Goal: Task Accomplishment & Management: Complete application form

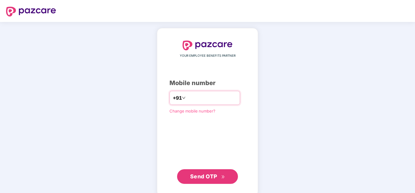
click at [196, 97] on input "number" at bounding box center [212, 98] width 50 height 10
type input "**********"
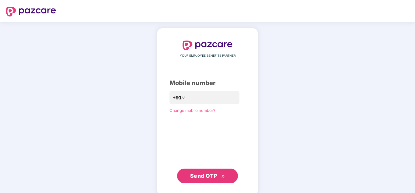
click at [212, 175] on span "Send OTP" at bounding box center [203, 175] width 27 height 6
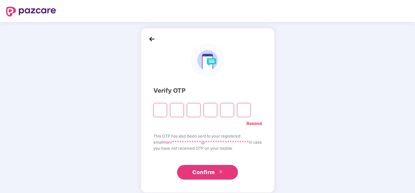
click at [153, 111] on input "Please enter verification code. Digit 1" at bounding box center [160, 110] width 14 height 14
type input "*"
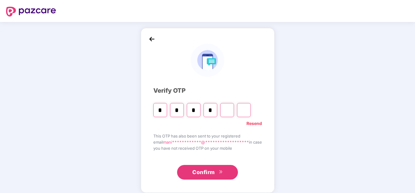
type input "*"
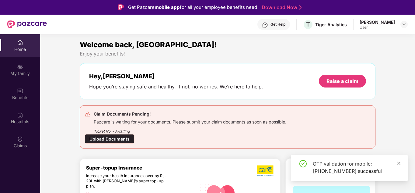
click at [399, 162] on icon "close" at bounding box center [398, 162] width 3 height 3
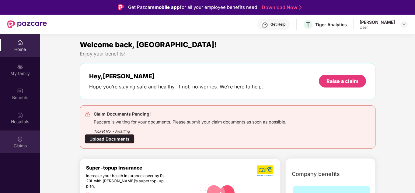
click at [18, 140] on img at bounding box center [20, 139] width 6 height 6
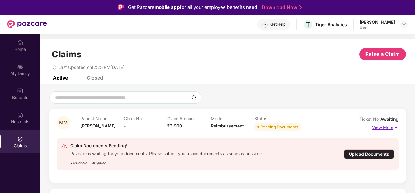
click at [397, 128] on img at bounding box center [395, 127] width 5 height 7
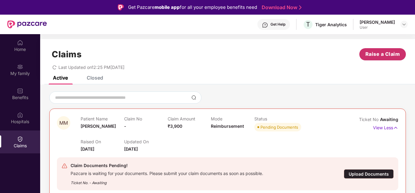
click at [380, 54] on span "Raise a Claim" at bounding box center [382, 54] width 35 height 8
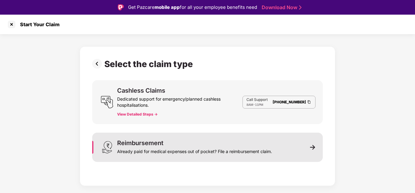
click at [172, 148] on div "Already paid for medical expenses out of pocket? File a reimbursement claim." at bounding box center [194, 150] width 155 height 9
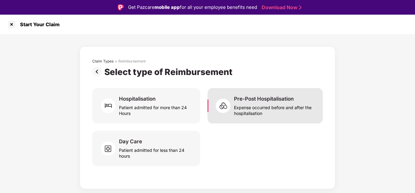
click at [269, 111] on div "Expense occurred before and after the hospitalisation" at bounding box center [275, 109] width 82 height 14
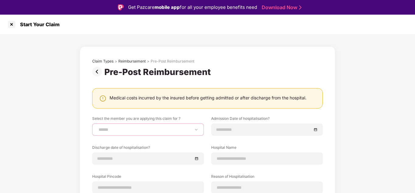
click at [128, 131] on select "**********" at bounding box center [147, 129] width 101 height 5
select select "**********"
click at [97, 127] on select "**********" at bounding box center [147, 129] width 101 height 5
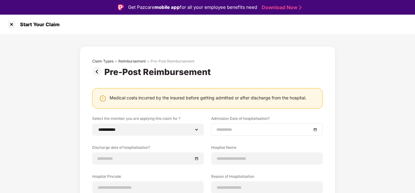
click at [253, 131] on input at bounding box center [263, 129] width 95 height 7
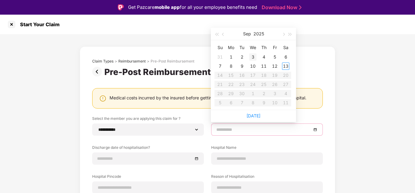
type input "**********"
click at [223, 34] on span "button" at bounding box center [223, 34] width 3 height 3
click at [282, 34] on span "button" at bounding box center [283, 34] width 3 height 3
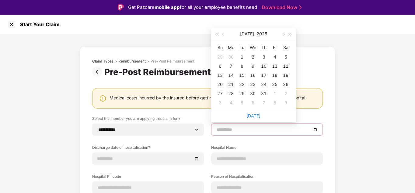
type input "**********"
click at [230, 84] on div "21" at bounding box center [230, 84] width 7 height 7
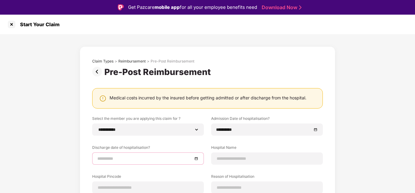
click at [127, 158] on input at bounding box center [144, 158] width 95 height 7
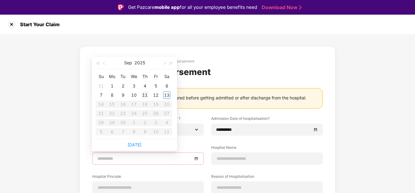
type input "**********"
click at [106, 61] on button "button" at bounding box center [104, 63] width 7 height 12
type input "**********"
click at [133, 114] on div "23" at bounding box center [133, 112] width 7 height 7
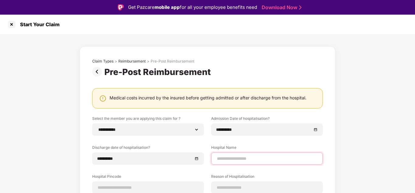
click at [240, 158] on input at bounding box center [266, 158] width 101 height 6
type input "**********"
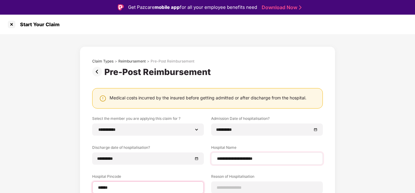
type input "******"
select select "**********"
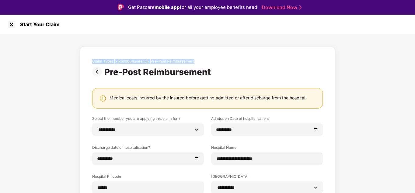
drag, startPoint x: 413, startPoint y: 27, endPoint x: 384, endPoint y: 60, distance: 44.2
click at [384, 60] on div "**********" at bounding box center [207, 167] width 415 height 305
click at [384, 60] on div "**********" at bounding box center [207, 176] width 415 height 285
click at [366, 81] on div "**********" at bounding box center [207, 176] width 415 height 285
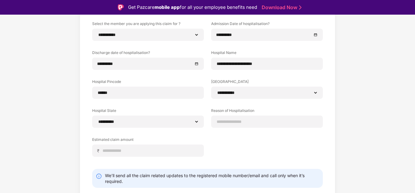
scroll to position [97, 0]
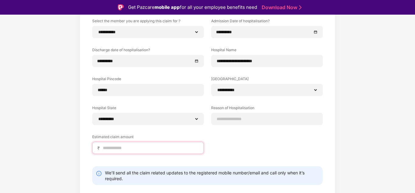
click at [137, 145] on input at bounding box center [150, 147] width 96 height 6
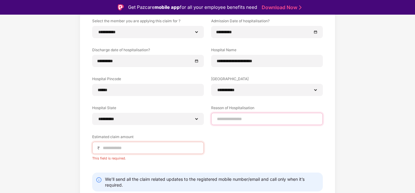
click at [255, 118] on input at bounding box center [266, 119] width 101 height 6
type input "**********"
click at [146, 148] on input at bounding box center [150, 147] width 96 height 6
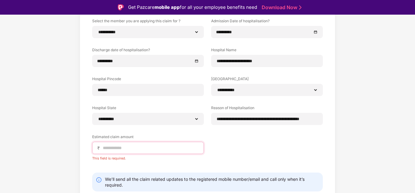
click at [164, 146] on input at bounding box center [150, 147] width 96 height 6
click at [126, 146] on input at bounding box center [150, 147] width 96 height 6
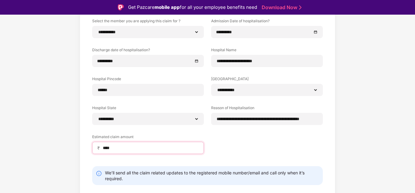
type input "****"
click at [43, 149] on div "**********" at bounding box center [207, 79] width 415 height 285
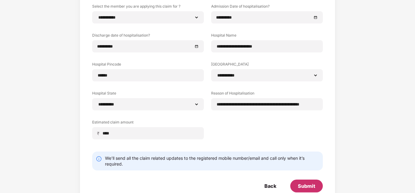
click at [308, 183] on div "Submit" at bounding box center [306, 185] width 17 height 7
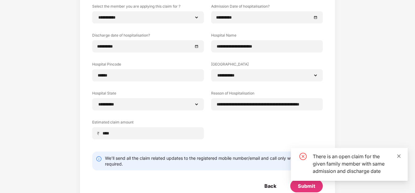
click at [398, 156] on icon "close" at bounding box center [399, 156] width 4 height 4
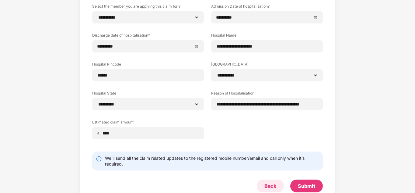
click at [272, 183] on div "Back" at bounding box center [270, 185] width 12 height 7
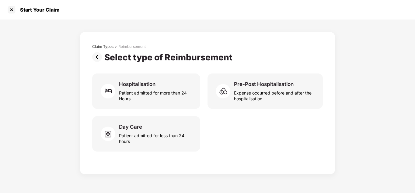
click at [97, 57] on img at bounding box center [98, 57] width 12 height 10
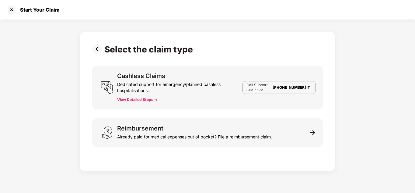
click at [100, 48] on img at bounding box center [98, 49] width 12 height 10
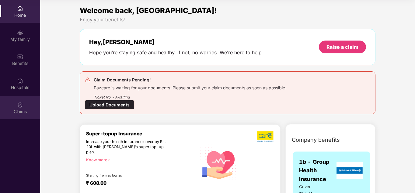
click at [17, 107] on img at bounding box center [20, 105] width 6 height 6
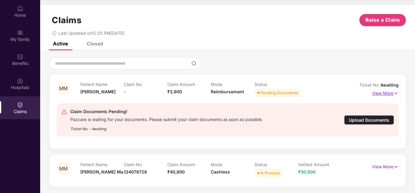
click at [388, 92] on p "View More" at bounding box center [385, 92] width 26 height 8
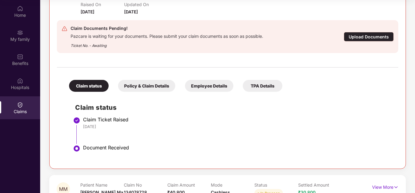
scroll to position [123, 0]
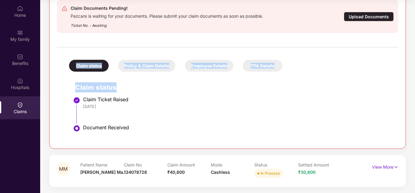
drag, startPoint x: 413, startPoint y: 85, endPoint x: 413, endPoint y: 44, distance: 41.4
click at [413, 44] on div "MM Patient Name Mithran M Claim No - Claim Amount ₹3,900 Mode Reimbursement Sta…" at bounding box center [227, 60] width 375 height 252
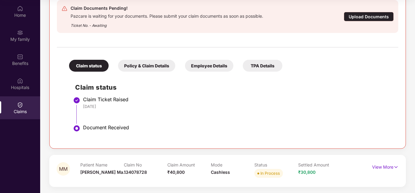
click at [389, 106] on div "[DATE]" at bounding box center [237, 105] width 309 height 5
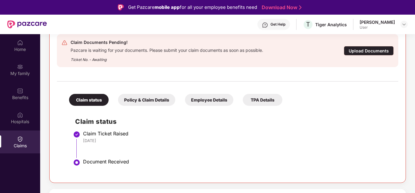
click at [263, 23] on div "Get Help" at bounding box center [273, 24] width 33 height 11
click at [134, 63] on div "Claim Documents Pending! Pazcare is waiting for your documents. Please submit y…" at bounding box center [227, 50] width 341 height 33
click at [24, 141] on div "Claims" at bounding box center [20, 141] width 40 height 23
click at [22, 117] on img at bounding box center [20, 115] width 6 height 6
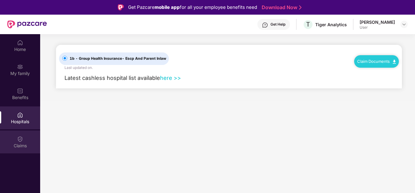
click at [19, 144] on div "Claims" at bounding box center [20, 145] width 40 height 6
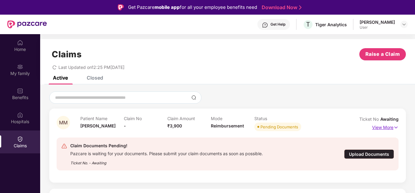
click at [386, 128] on p "View More" at bounding box center [385, 126] width 26 height 8
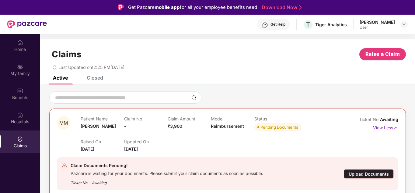
scroll to position [34, 0]
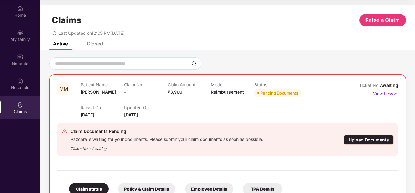
click at [374, 172] on div at bounding box center [227, 167] width 341 height 13
click at [349, 161] on div at bounding box center [227, 167] width 341 height 13
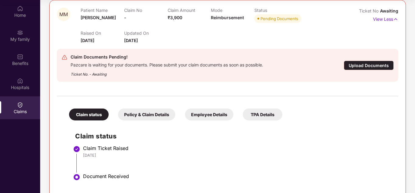
scroll to position [62, 0]
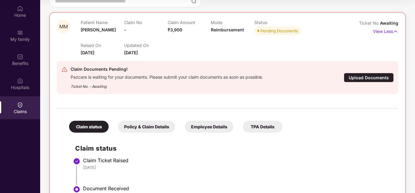
click at [154, 127] on div "Policy & Claim Details" at bounding box center [146, 126] width 57 height 12
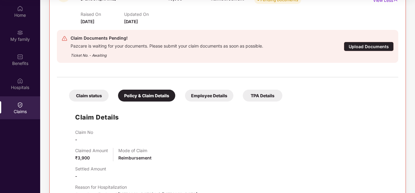
scroll to position [74, 0]
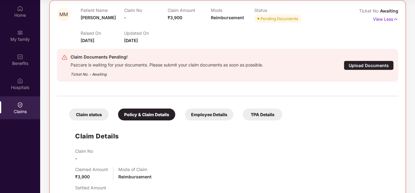
click at [213, 110] on div "Employee Details" at bounding box center [209, 114] width 48 height 12
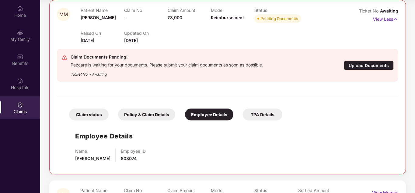
click at [221, 159] on div "Name [PERSON_NAME] Employee ID 803074" at bounding box center [233, 154] width 317 height 13
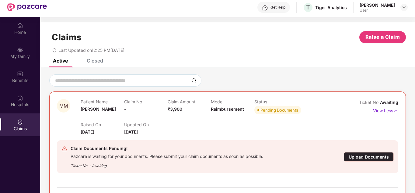
scroll to position [0, 0]
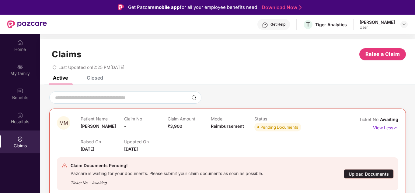
click at [174, 126] on span "₹3,900" at bounding box center [175, 125] width 15 height 5
click at [223, 140] on div "Raised On [DATE] Updated On [DATE]" at bounding box center [211, 142] width 261 height 19
click at [222, 126] on span "Reimbursement" at bounding box center [227, 125] width 33 height 5
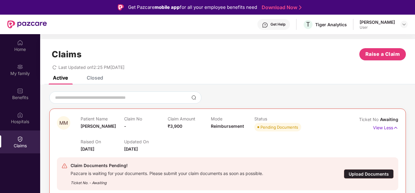
click at [272, 126] on div "Pending Documents" at bounding box center [279, 127] width 38 height 6
click at [192, 162] on div "Claim Documents Pending!" at bounding box center [167, 165] width 193 height 7
click at [176, 126] on span "₹3,900" at bounding box center [175, 125] width 15 height 5
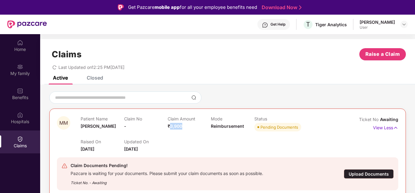
click at [176, 126] on span "₹3,900" at bounding box center [175, 125] width 15 height 5
click at [137, 149] on span "[DATE]" at bounding box center [131, 148] width 14 height 5
click at [154, 151] on div "Updated On [DATE]" at bounding box center [145, 145] width 43 height 13
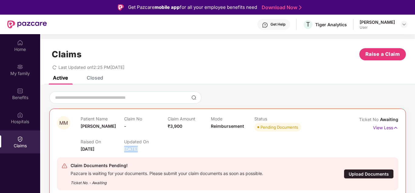
click at [154, 151] on div "Updated On [DATE]" at bounding box center [145, 145] width 43 height 13
click at [131, 151] on span "[DATE]" at bounding box center [131, 148] width 14 height 5
click at [99, 153] on div "Claim Documents Pending! Pazcare is waiting for your documents. Please submit y…" at bounding box center [227, 173] width 341 height 43
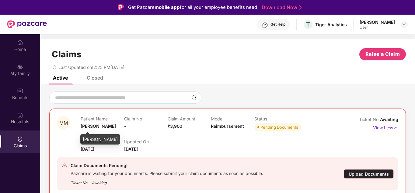
click at [96, 125] on span "[PERSON_NAME]" at bounding box center [98, 125] width 35 height 5
click at [157, 130] on div "Claim No -" at bounding box center [145, 124] width 43 height 17
click at [176, 125] on span "₹3,900" at bounding box center [175, 125] width 15 height 5
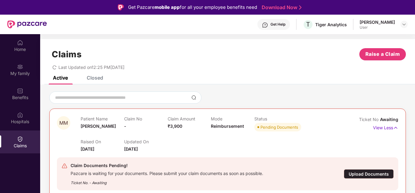
click at [270, 23] on div "Get Help" at bounding box center [277, 24] width 15 height 5
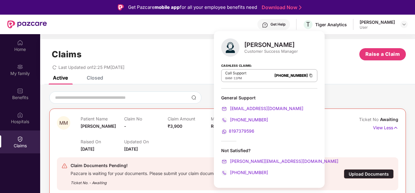
click at [270, 51] on div "Customer Success Manager" at bounding box center [271, 50] width 54 height 5
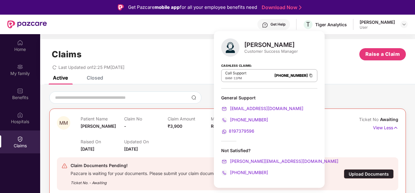
click at [255, 53] on div "Customer Success Manager" at bounding box center [271, 50] width 54 height 5
click at [269, 53] on div "Customer Success Manager" at bounding box center [271, 50] width 54 height 5
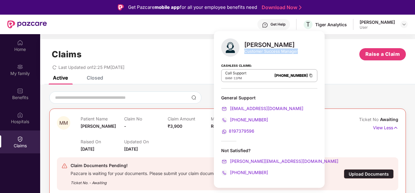
click at [265, 52] on div "Customer Success Manager" at bounding box center [271, 50] width 54 height 5
click at [252, 64] on div "Cashless Claims: Call Support 8AM - 11PM [PHONE_NUMBER]" at bounding box center [269, 73] width 96 height 30
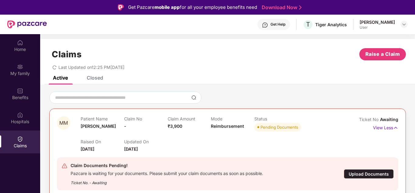
click at [187, 57] on div "Claims Raise a Claim" at bounding box center [227, 54] width 356 height 12
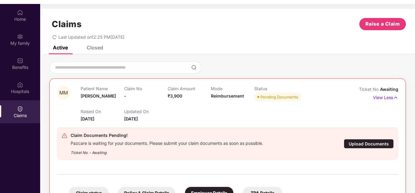
scroll to position [34, 0]
